Goal: Task Accomplishment & Management: Use online tool/utility

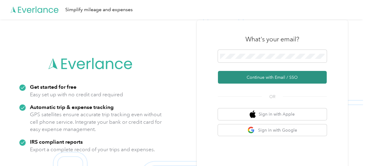
click at [284, 75] on button "Continue with Email / SSO" at bounding box center [272, 77] width 109 height 13
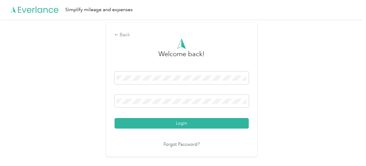
click at [181, 121] on button "Login" at bounding box center [182, 123] width 134 height 11
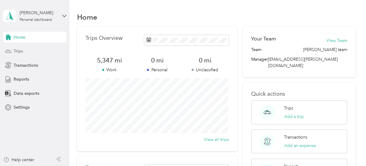
click at [10, 50] on icon at bounding box center [8, 51] width 7 height 7
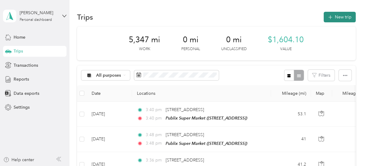
click at [341, 16] on button "New trip" at bounding box center [340, 17] width 32 height 11
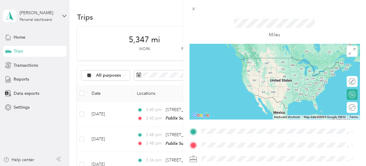
scroll to position [27, 0]
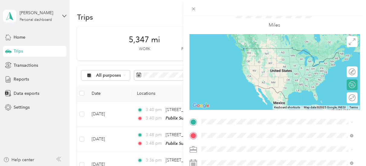
click at [253, 66] on div "TEAM Publix Super Market" at bounding box center [242, 65] width 61 height 8
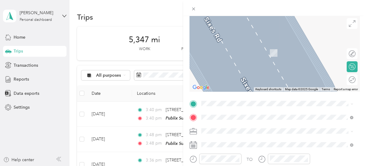
scroll to position [55, 0]
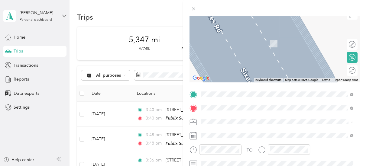
click at [243, 23] on span "[STREET_ADDRESS][US_STATE]" at bounding box center [242, 20] width 60 height 5
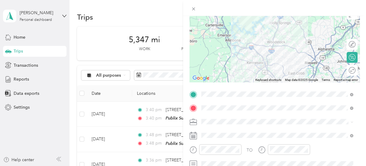
scroll to position [27, 0]
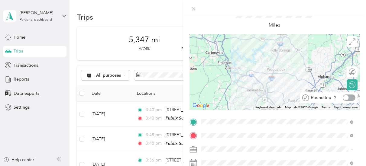
click at [348, 99] on div at bounding box center [349, 98] width 13 height 6
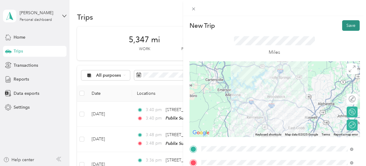
click at [346, 23] on button "Save" at bounding box center [351, 25] width 18 height 11
